Goal: Information Seeking & Learning: Learn about a topic

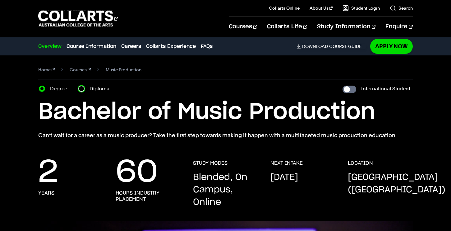
click at [83, 91] on input "Diploma" at bounding box center [81, 89] width 6 height 6
radio input "true"
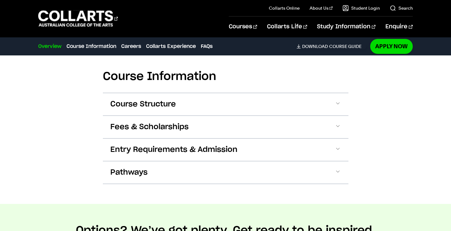
scroll to position [795, 0]
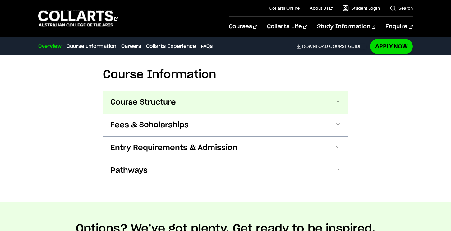
click at [207, 105] on button "Course Structure" at bounding box center [226, 102] width 246 height 22
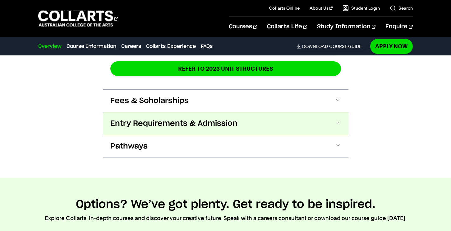
scroll to position [1088, 0]
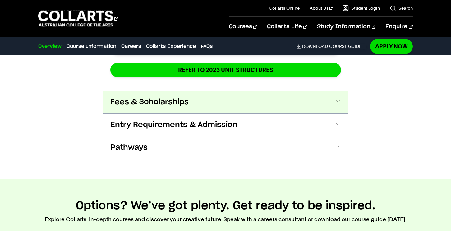
click at [263, 104] on button "Fees & Scholarships" at bounding box center [226, 102] width 246 height 22
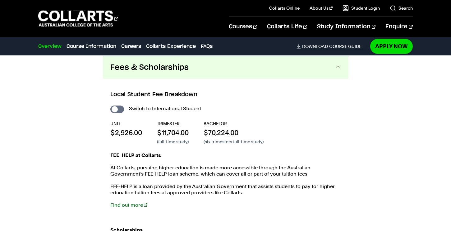
scroll to position [1123, 0]
click at [116, 109] on input "International Student" at bounding box center [117, 108] width 14 height 7
checkbox input "true"
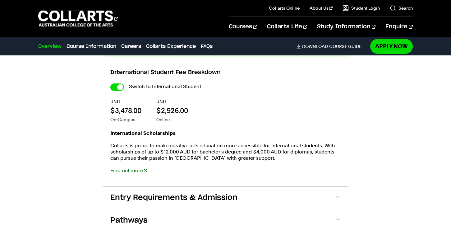
scroll to position [1154, 0]
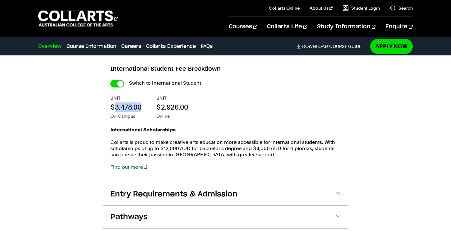
drag, startPoint x: 141, startPoint y: 106, endPoint x: 115, endPoint y: 107, distance: 25.2
click at [115, 107] on p "$3,478.00" at bounding box center [125, 106] width 31 height 9
copy p "3,478.00"
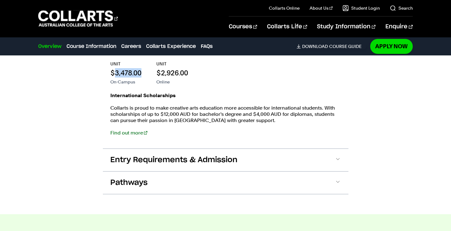
scroll to position [1204, 0]
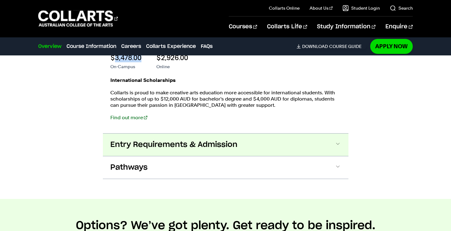
click at [338, 150] on button "Entry Requirements & Admission" at bounding box center [226, 144] width 246 height 22
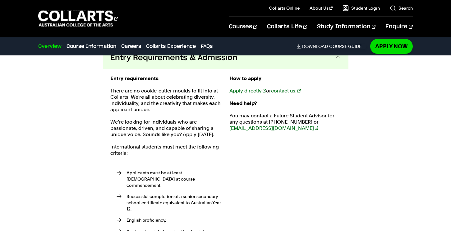
scroll to position [1184, 0]
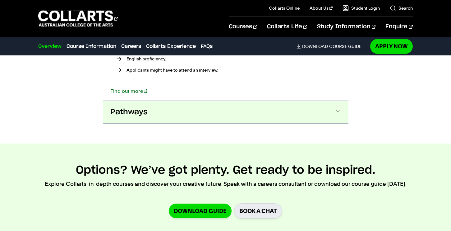
click at [327, 107] on button "Pathways" at bounding box center [226, 112] width 246 height 22
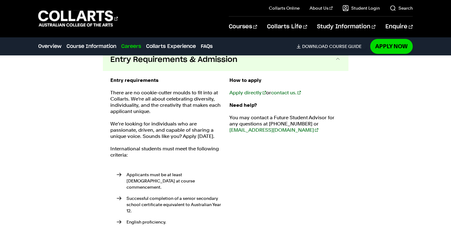
scroll to position [1278, 0]
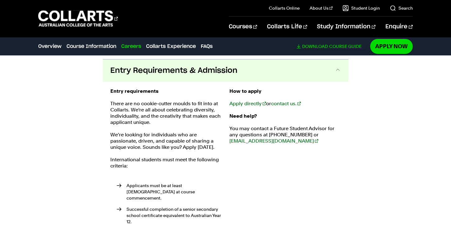
click at [323, 47] on span "Download" at bounding box center [315, 47] width 26 height 6
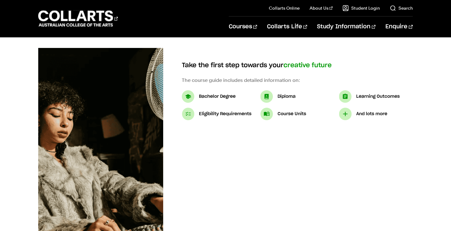
scroll to position [63, 0]
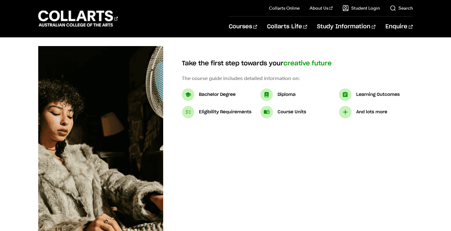
click at [280, 90] on div "Diploma" at bounding box center [298, 94] width 74 height 12
click at [270, 95] on img at bounding box center [267, 94] width 12 height 12
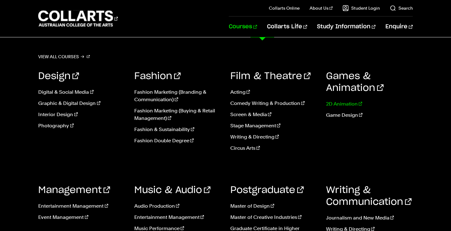
scroll to position [423, 0]
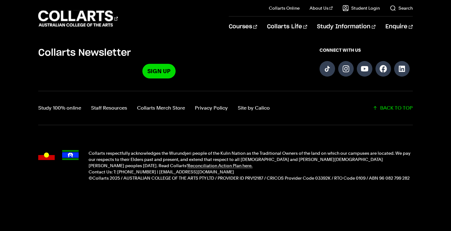
drag, startPoint x: 161, startPoint y: 207, endPoint x: 264, endPoint y: 1, distance: 229.8
click at [0, 0] on div "Courses Collarts Online Study 100% online About Us History & Values Strategic P…" at bounding box center [225, 18] width 451 height 37
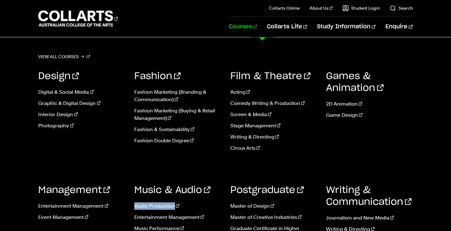
click at [257, 27] on link "Courses" at bounding box center [243, 26] width 28 height 21
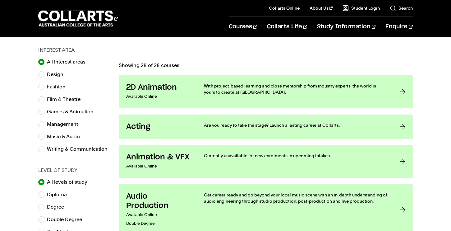
scroll to position [190, 0]
click at [64, 138] on label "Music & Audio" at bounding box center [66, 137] width 38 height 9
click at [44, 138] on input "Music & Audio" at bounding box center [41, 137] width 6 height 6
radio input "true"
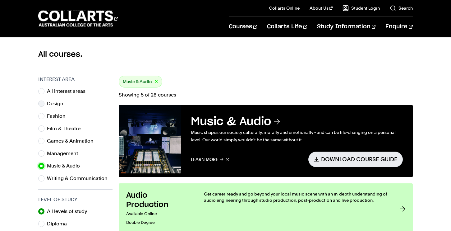
scroll to position [150, 0]
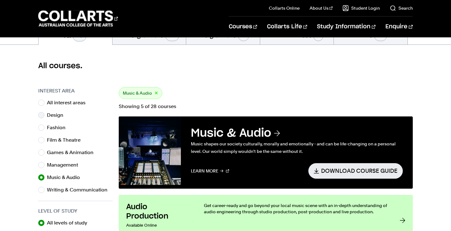
click at [52, 114] on label "Design" at bounding box center [57, 115] width 21 height 9
click at [44, 114] on input "Design" at bounding box center [41, 115] width 6 height 6
radio input "true"
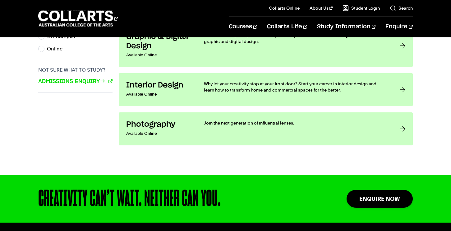
scroll to position [461, 0]
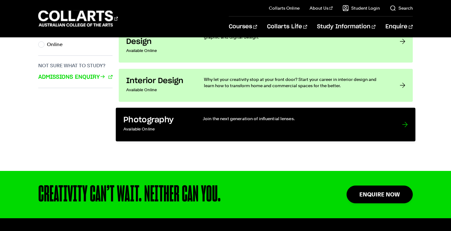
click at [180, 125] on p "Available Online" at bounding box center [156, 129] width 67 height 9
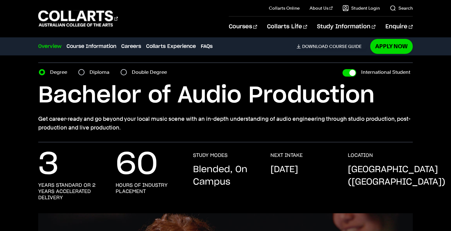
scroll to position [17, 0]
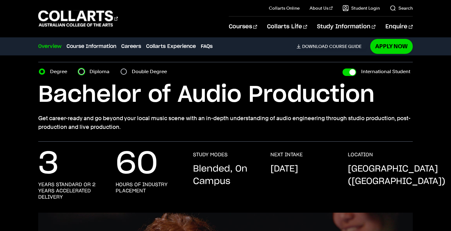
click at [82, 72] on input "Diploma" at bounding box center [81, 71] width 6 height 6
radio input "true"
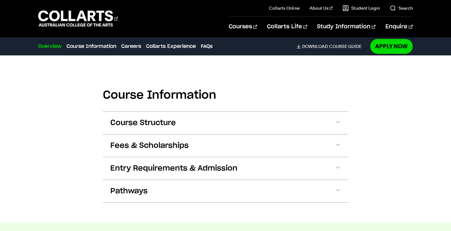
scroll to position [608, 0]
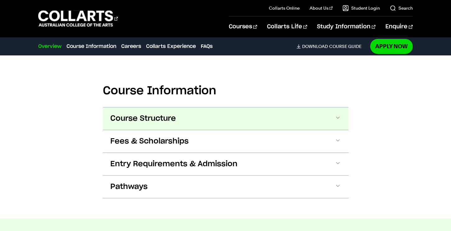
click at [192, 119] on button "Course Structure" at bounding box center [226, 118] width 246 height 22
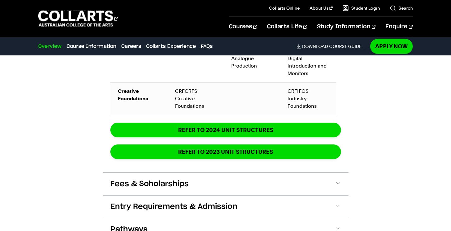
scroll to position [916, 0]
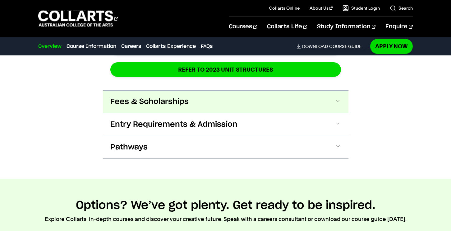
click at [146, 97] on span "Fees & Scholarships" at bounding box center [149, 102] width 78 height 10
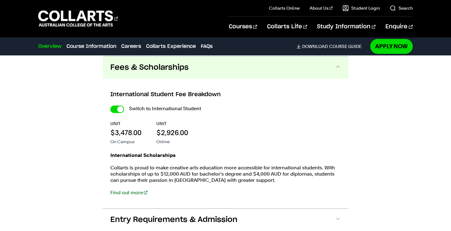
scroll to position [965, 0]
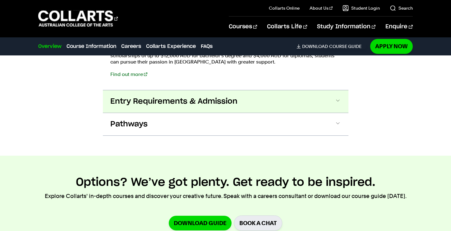
click at [124, 100] on span "Entry Requirements & Admission" at bounding box center [173, 101] width 127 height 10
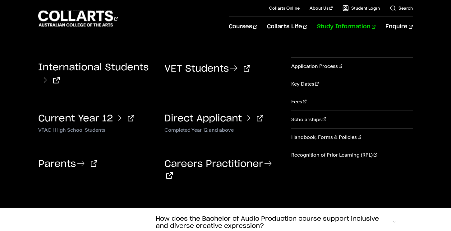
scroll to position [2197, 0]
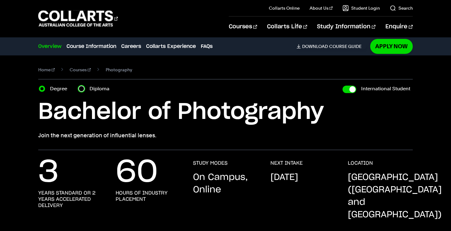
click at [82, 88] on input "Diploma" at bounding box center [81, 89] width 6 height 6
radio input "true"
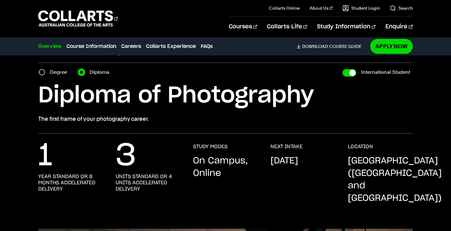
scroll to position [17, 0]
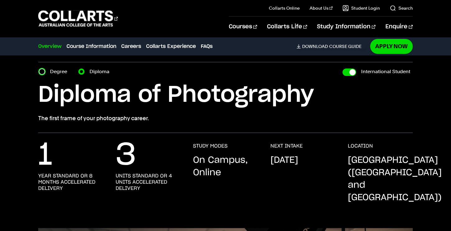
click at [44, 70] on input "Degree" at bounding box center [42, 71] width 6 height 6
radio input "true"
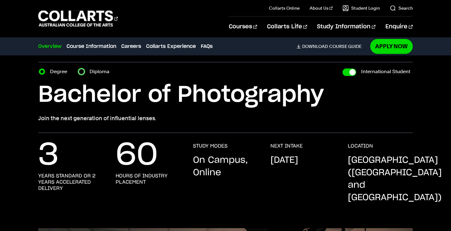
click at [83, 72] on input "Diploma" at bounding box center [81, 71] width 6 height 6
radio input "true"
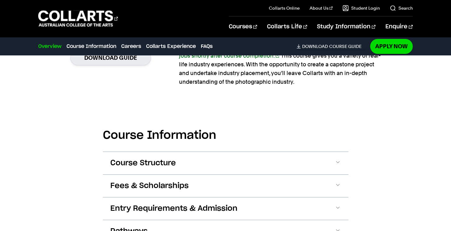
scroll to position [592, 0]
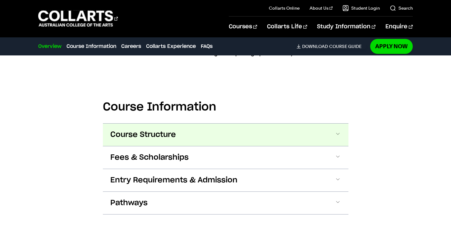
click at [340, 131] on span at bounding box center [338, 135] width 6 height 8
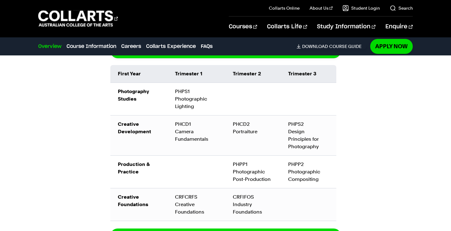
scroll to position [752, 0]
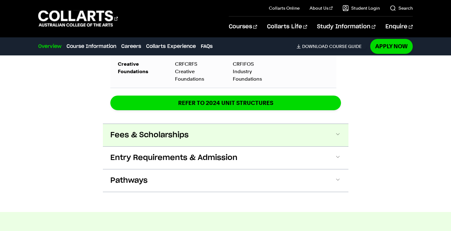
click at [341, 131] on span at bounding box center [338, 135] width 6 height 8
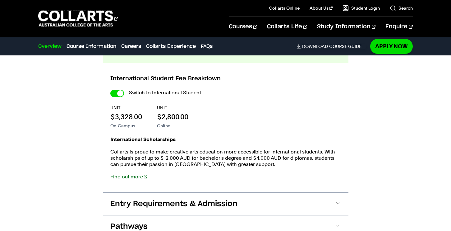
scroll to position [967, 0]
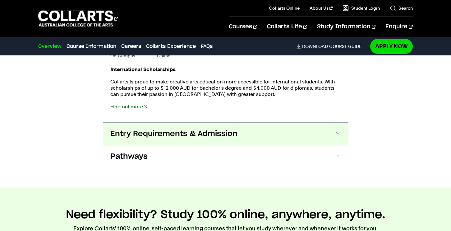
click at [338, 123] on button "Entry Requirements & Admission" at bounding box center [226, 134] width 246 height 22
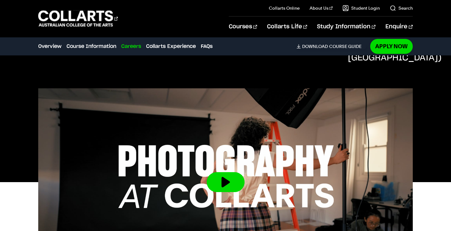
scroll to position [0, 0]
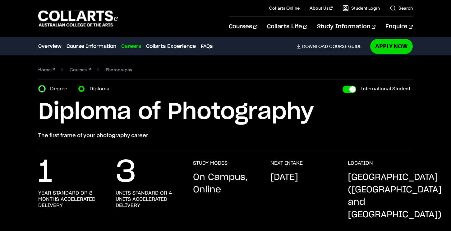
click at [43, 87] on input "Degree" at bounding box center [42, 89] width 6 height 6
radio input "true"
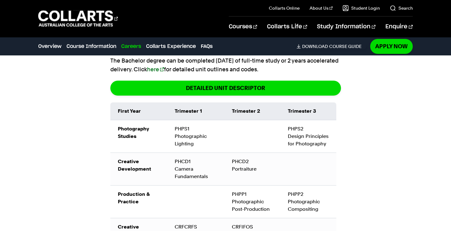
scroll to position [636, 0]
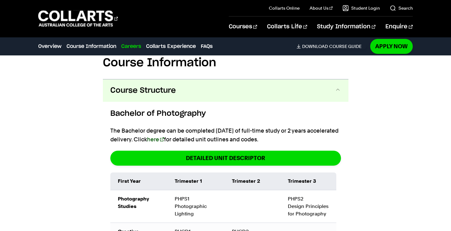
click at [164, 136] on link "here" at bounding box center [155, 139] width 17 height 7
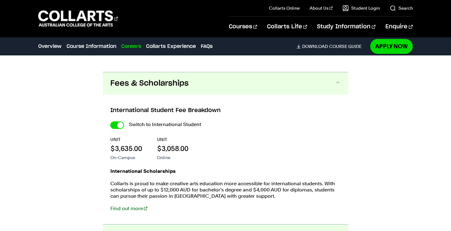
scroll to position [1289, 0]
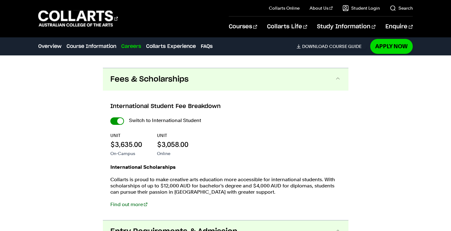
click at [120, 117] on input "International Student" at bounding box center [117, 120] width 14 height 7
checkbox input "false"
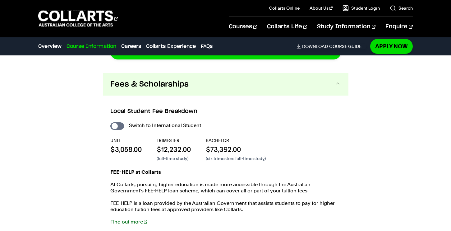
scroll to position [1317, 0]
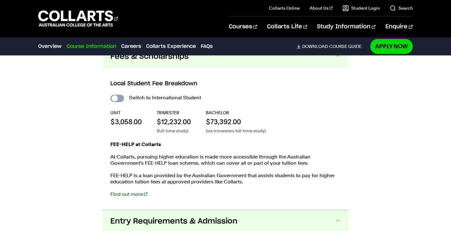
click at [116, 95] on input "International Student" at bounding box center [117, 98] width 14 height 7
checkbox input "true"
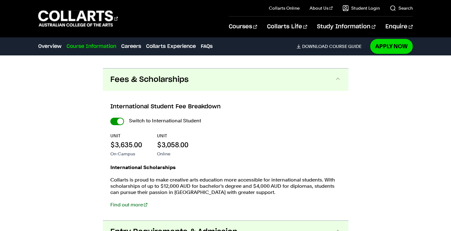
click at [120, 118] on input "International Student" at bounding box center [117, 121] width 14 height 7
checkbox input "false"
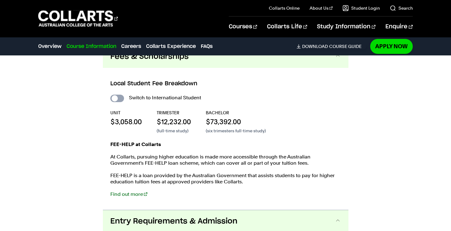
click at [114, 95] on input "International Student" at bounding box center [117, 98] width 14 height 7
checkbox input "true"
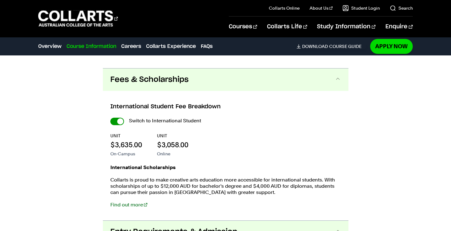
click at [119, 118] on input "International Student" at bounding box center [117, 121] width 14 height 7
checkbox input "false"
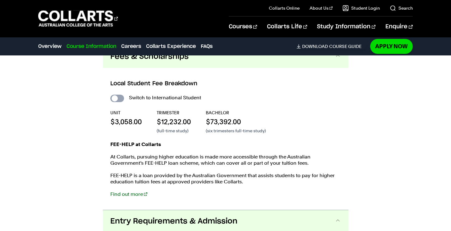
click at [118, 95] on input "International Student" at bounding box center [117, 98] width 14 height 7
checkbox input "true"
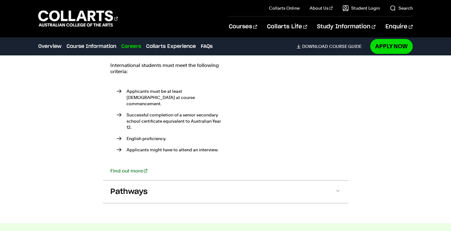
scroll to position [1522, 0]
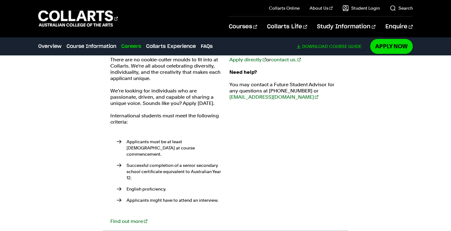
click at [347, 48] on link "Download Course Guide" at bounding box center [332, 47] width 70 height 6
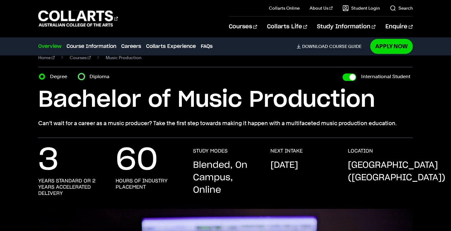
click at [79, 77] on input "Diploma" at bounding box center [81, 76] width 6 height 6
radio input "true"
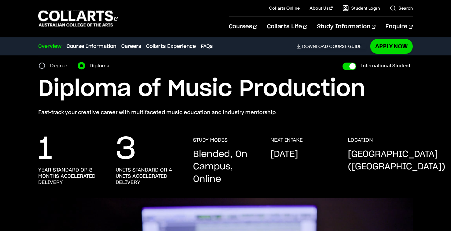
scroll to position [23, 0]
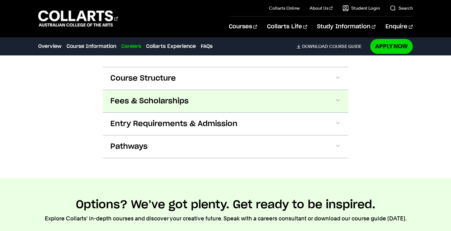
click at [137, 101] on span "Fees & Scholarships" at bounding box center [149, 101] width 78 height 10
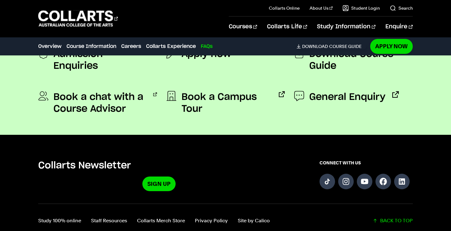
scroll to position [2513, 0]
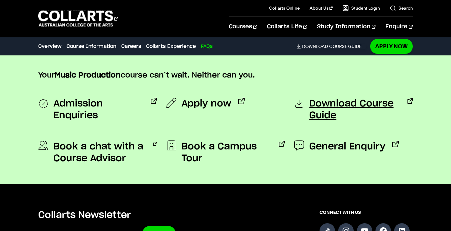
click at [319, 105] on span "Download Course Guide" at bounding box center [355, 110] width 91 height 24
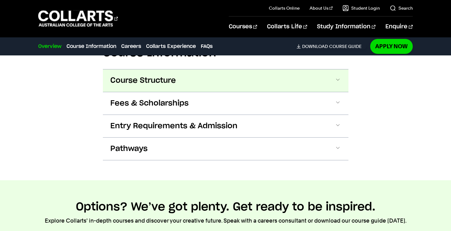
click at [174, 83] on span "Course Structure" at bounding box center [143, 81] width 66 height 10
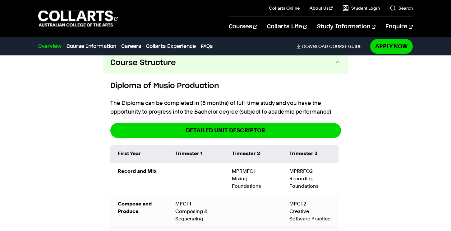
scroll to position [835, 0]
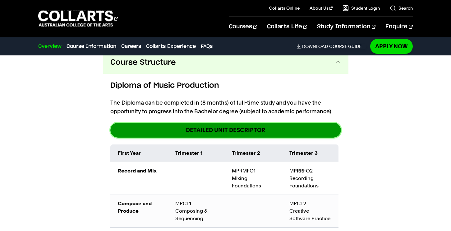
click at [256, 129] on link "DETAILED UNIT DESCRIPTOR" at bounding box center [225, 130] width 231 height 15
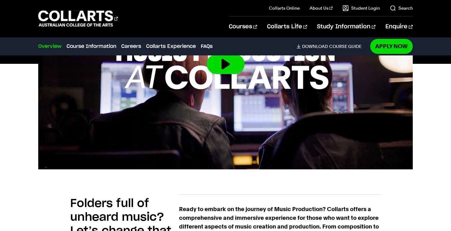
scroll to position [0, 0]
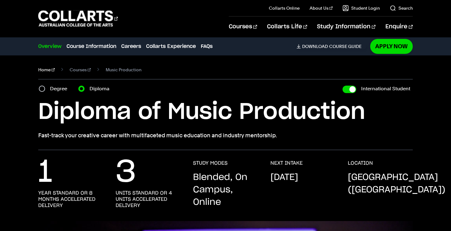
click at [40, 68] on link "Home" at bounding box center [46, 69] width 16 height 9
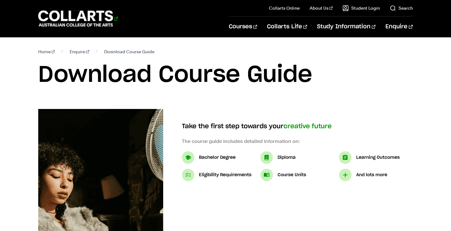
click at [97, 18] on 1 "Go to homepage" at bounding box center [75, 19] width 75 height 16
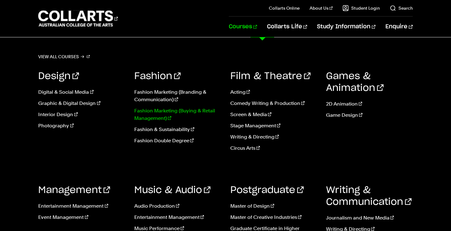
scroll to position [55, 0]
click at [57, 116] on link "Interior Design" at bounding box center [81, 114] width 87 height 7
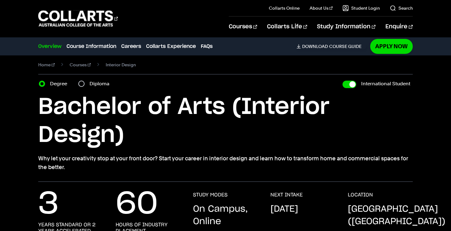
scroll to position [3, 0]
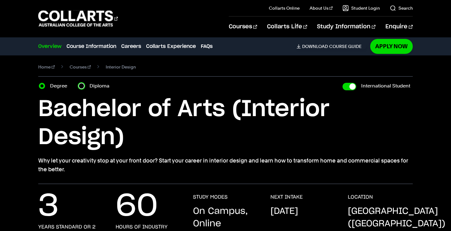
click at [79, 86] on input "Diploma" at bounding box center [81, 86] width 6 height 6
radio input "true"
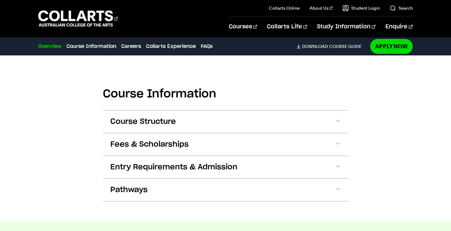
scroll to position [679, 0]
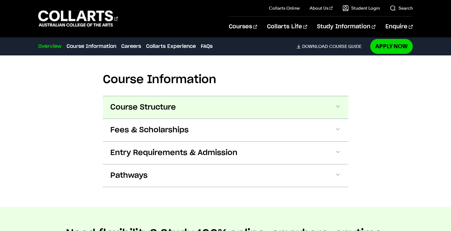
click at [159, 104] on span "Course Structure" at bounding box center [143, 107] width 66 height 10
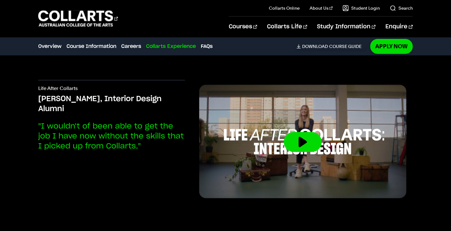
scroll to position [1949, 0]
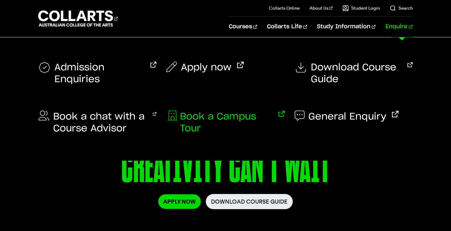
click at [258, 116] on span "Book a Campus Tour" at bounding box center [226, 123] width 93 height 24
